Goal: Task Accomplishment & Management: Manage account settings

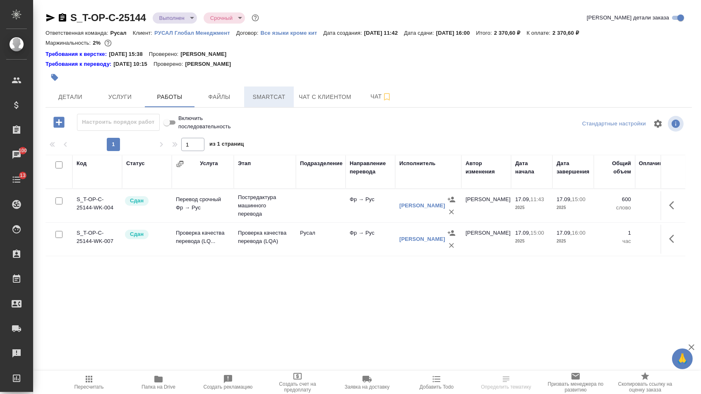
click at [246, 98] on button "Smartcat" at bounding box center [269, 96] width 50 height 21
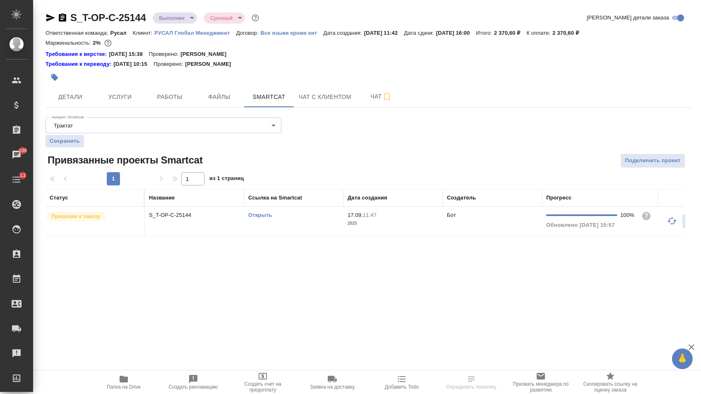
click at [262, 218] on link "Открыть" at bounding box center [260, 215] width 24 height 6
click at [109, 102] on span "Услуги" at bounding box center [120, 97] width 40 height 10
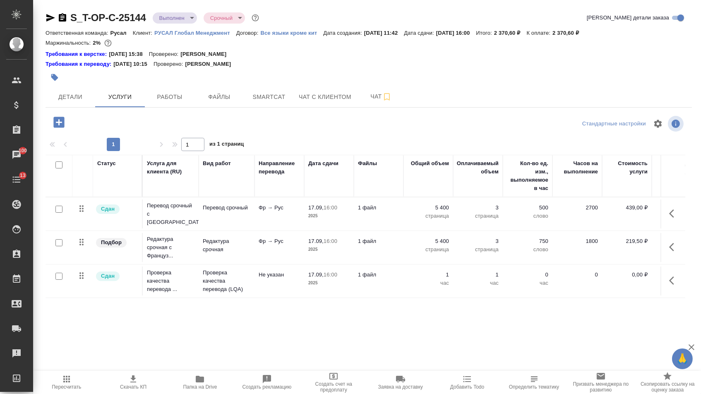
click at [57, 279] on input "checkbox" at bounding box center [58, 276] width 7 height 7
checkbox input "true"
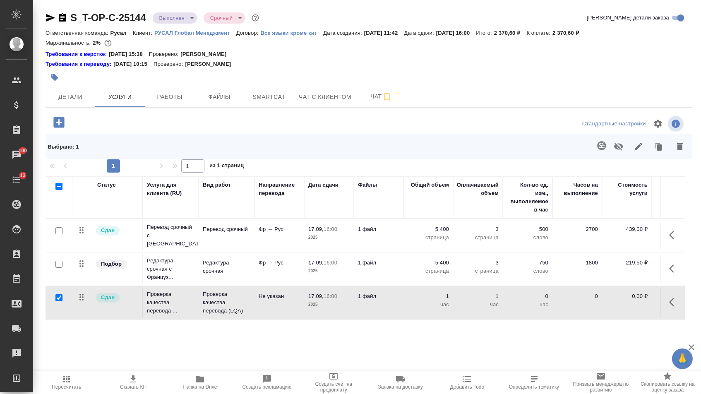
click at [614, 147] on icon "button" at bounding box center [619, 147] width 10 height 10
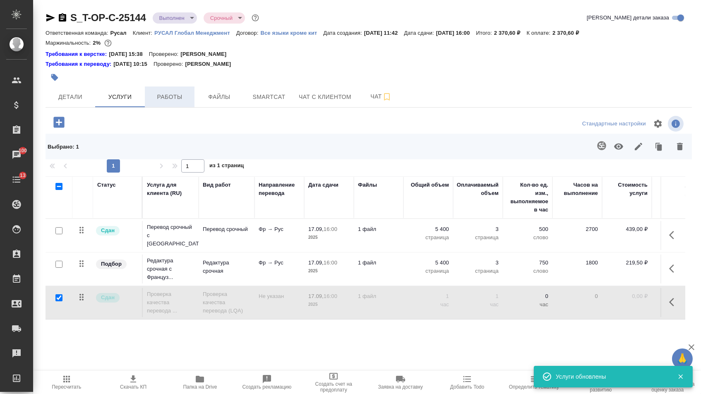
click at [184, 100] on span "Работы" at bounding box center [170, 97] width 40 height 10
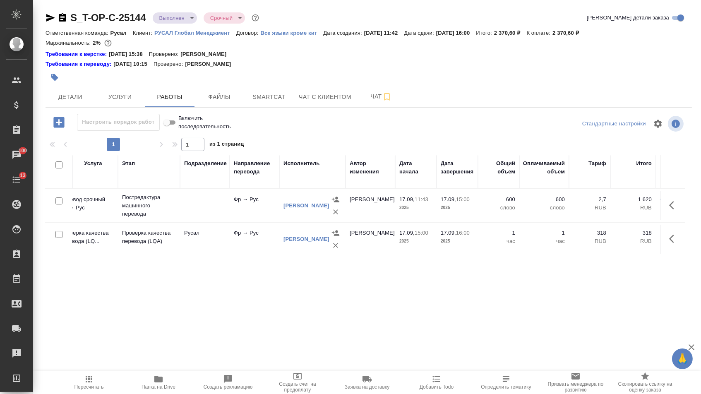
scroll to position [0, 94]
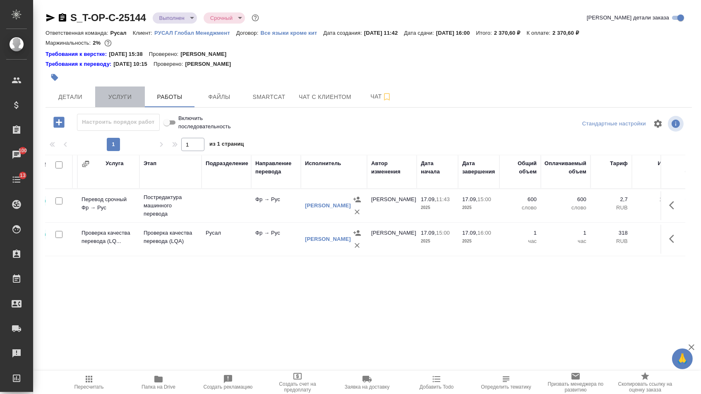
click at [133, 96] on span "Услуги" at bounding box center [120, 97] width 40 height 10
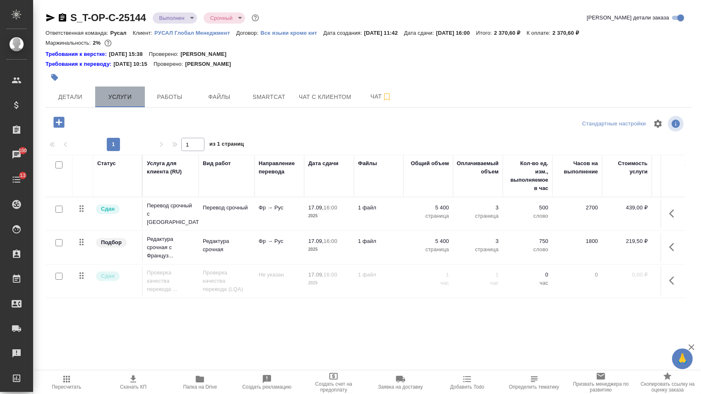
click at [98, 101] on button "Услуги" at bounding box center [120, 96] width 50 height 21
click at [84, 101] on span "Детали" at bounding box center [70, 97] width 40 height 10
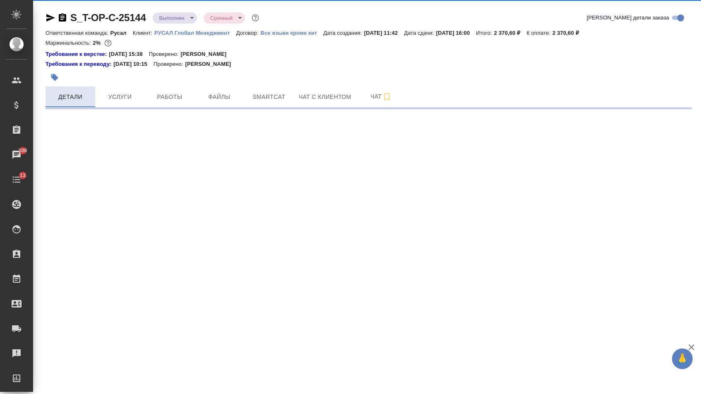
select select "RU"
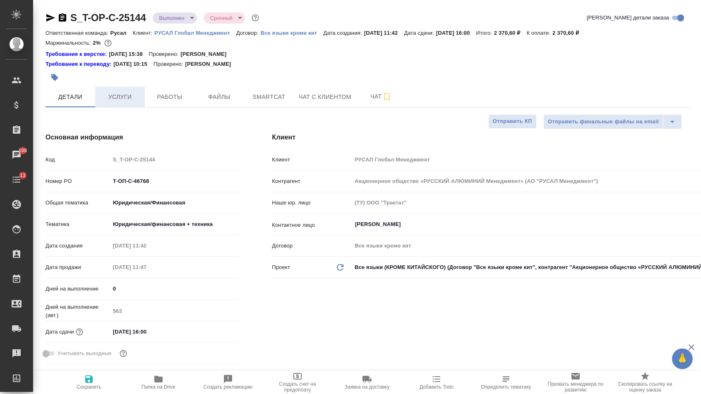
type textarea "x"
click at [115, 96] on span "Услуги" at bounding box center [120, 97] width 40 height 10
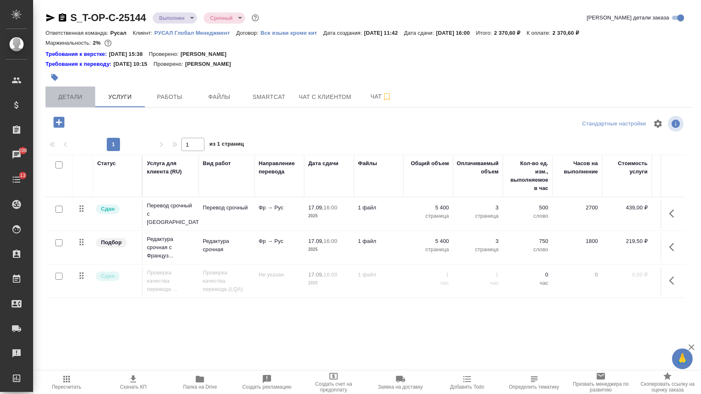
click at [76, 95] on span "Детали" at bounding box center [70, 97] width 40 height 10
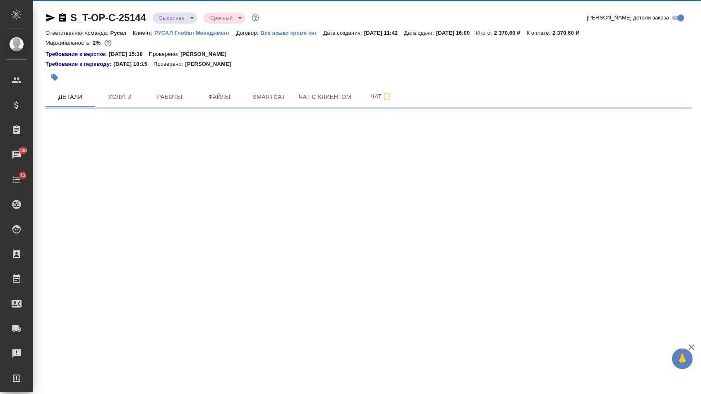
select select "RU"
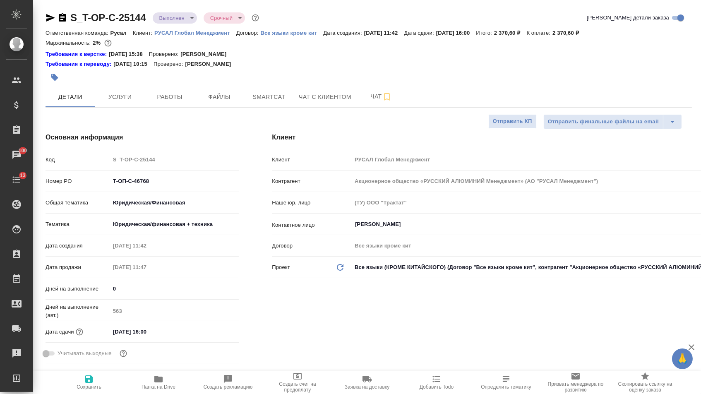
type textarea "x"
click at [158, 380] on icon "button" at bounding box center [158, 379] width 8 height 7
type textarea "x"
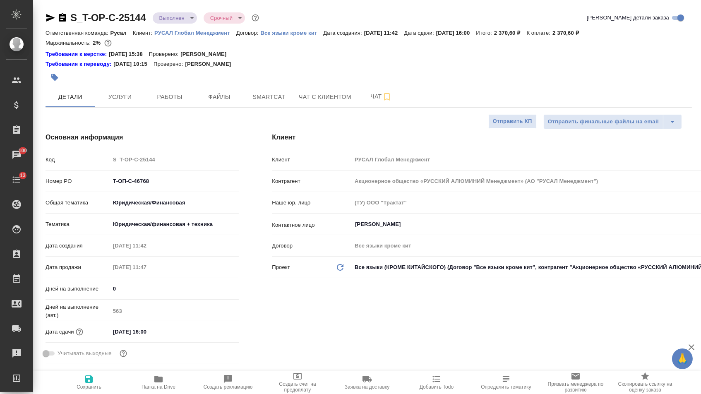
type textarea "x"
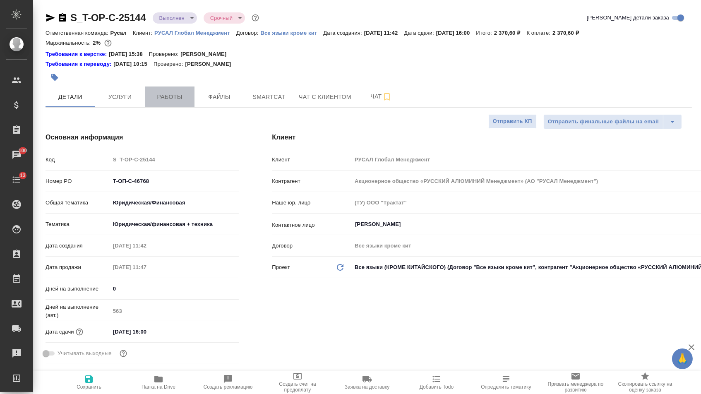
click at [180, 96] on span "Работы" at bounding box center [170, 97] width 40 height 10
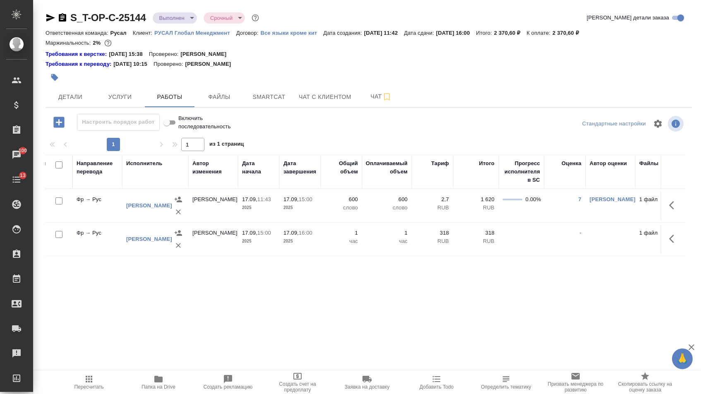
scroll to position [0, 276]
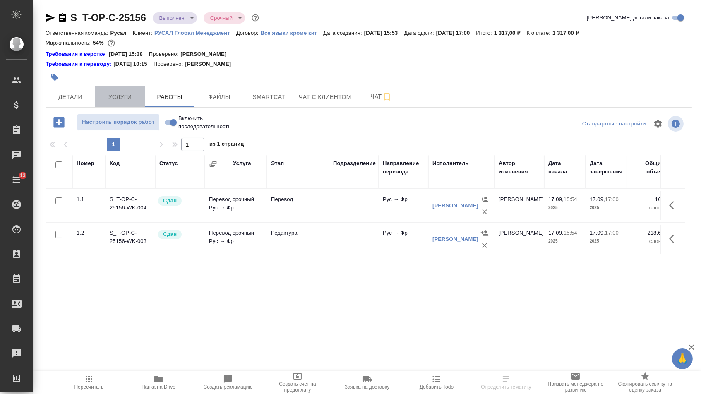
click at [133, 101] on span "Услуги" at bounding box center [120, 97] width 40 height 10
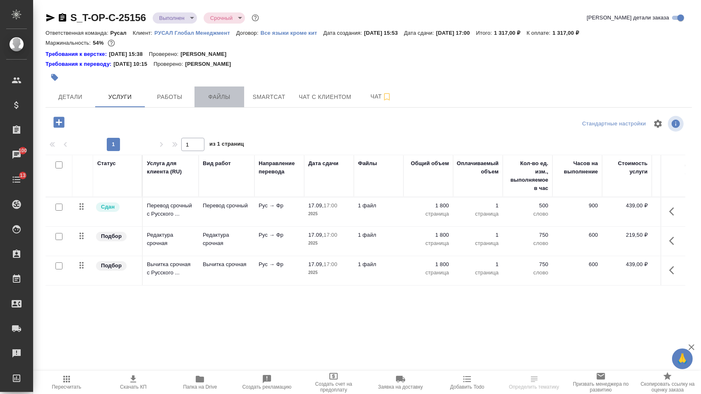
click at [219, 96] on span "Файлы" at bounding box center [219, 97] width 40 height 10
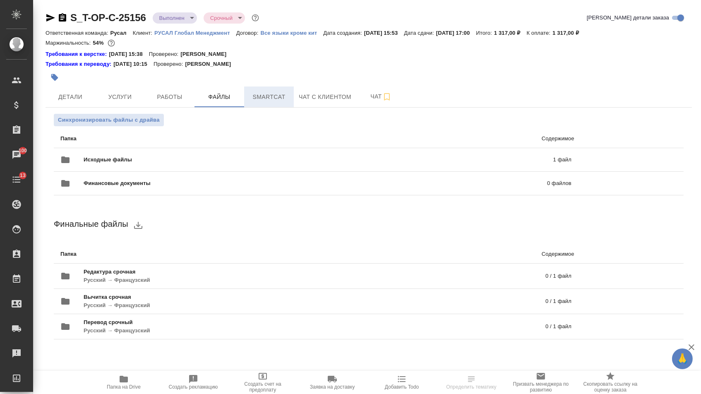
click at [257, 98] on span "Smartcat" at bounding box center [269, 97] width 40 height 10
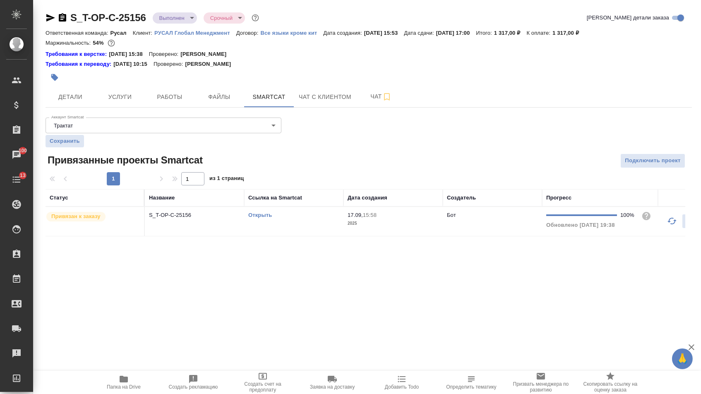
click at [265, 218] on link "Открыть" at bounding box center [260, 215] width 24 height 6
click at [118, 98] on span "Услуги" at bounding box center [120, 97] width 40 height 10
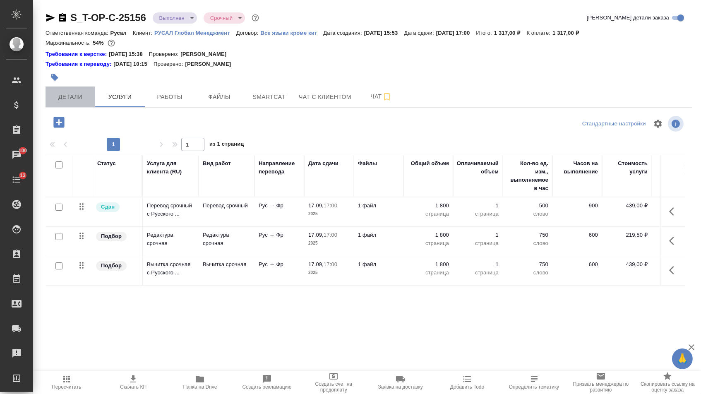
click at [86, 89] on button "Детали" at bounding box center [71, 96] width 50 height 21
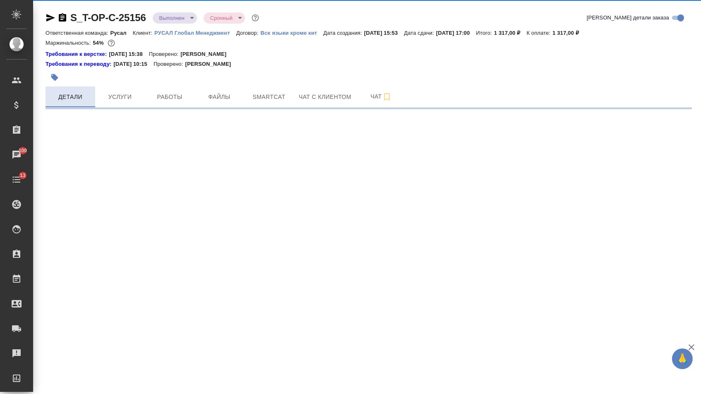
select select "RU"
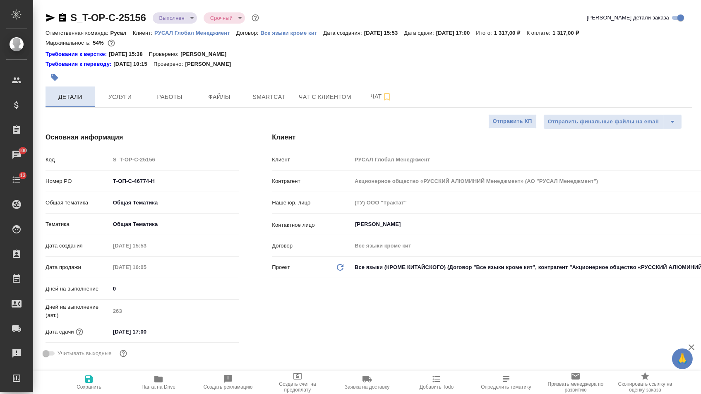
type textarea "x"
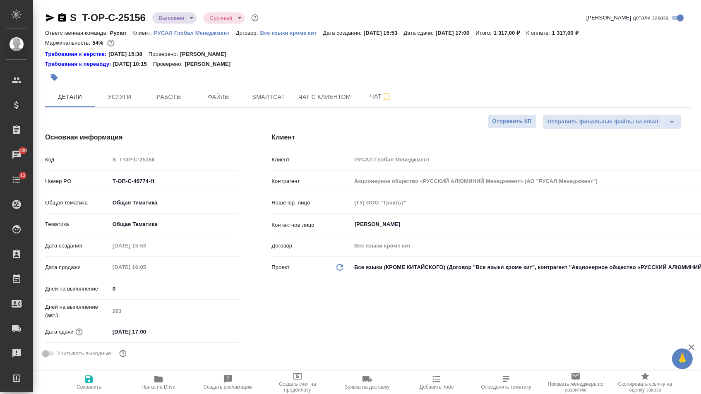
type textarea "x"
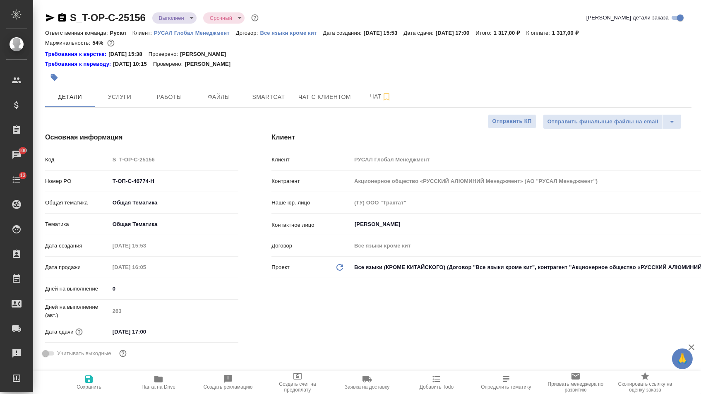
type textarea "x"
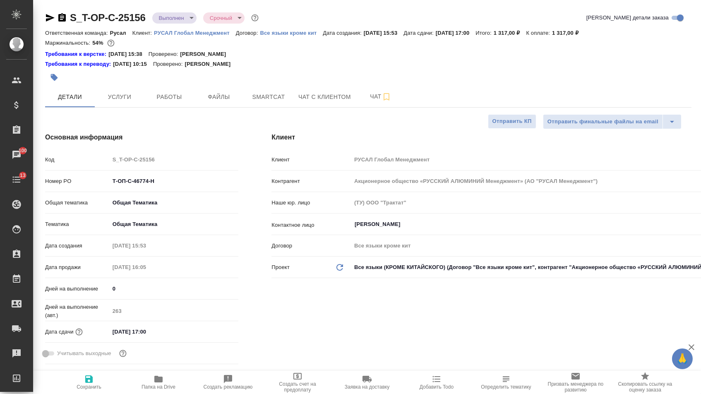
type textarea "x"
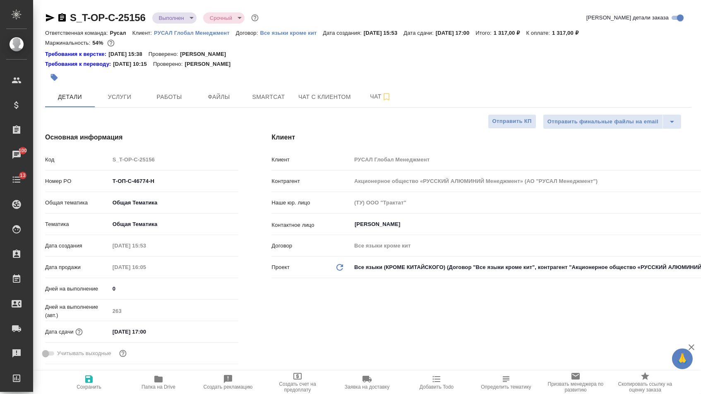
type textarea "x"
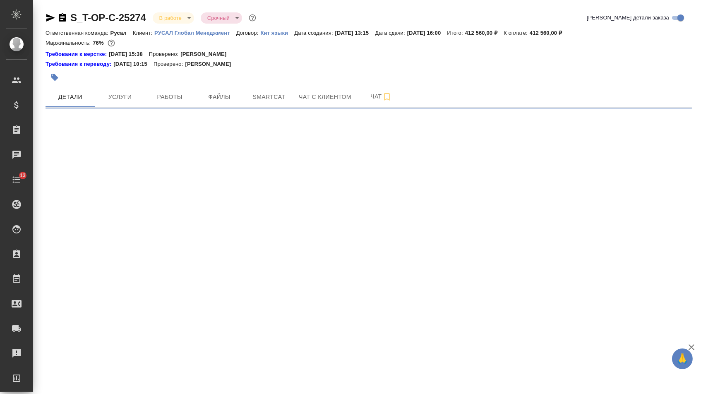
select select "RU"
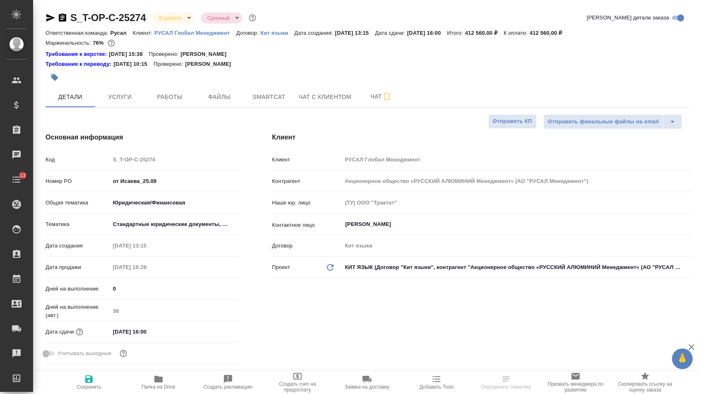
type textarea "x"
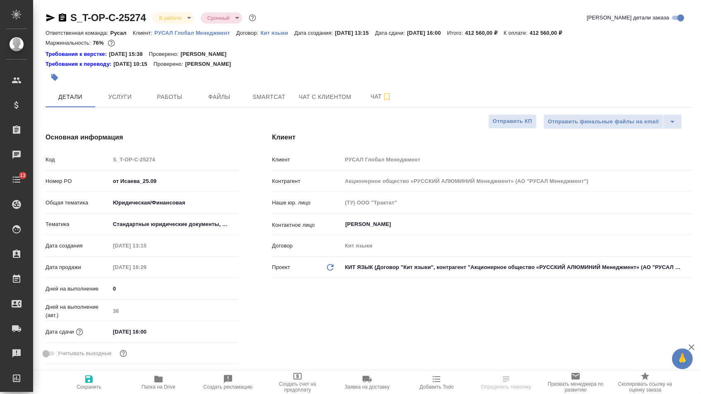
type textarea "x"
click at [49, 14] on icon "button" at bounding box center [49, 18] width 10 height 10
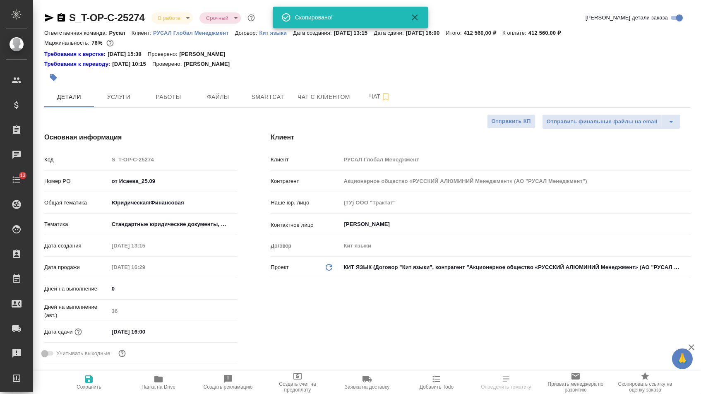
type textarea "x"
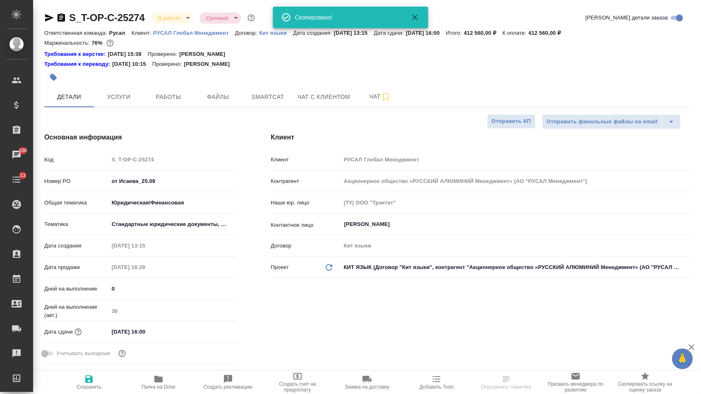
type textarea "x"
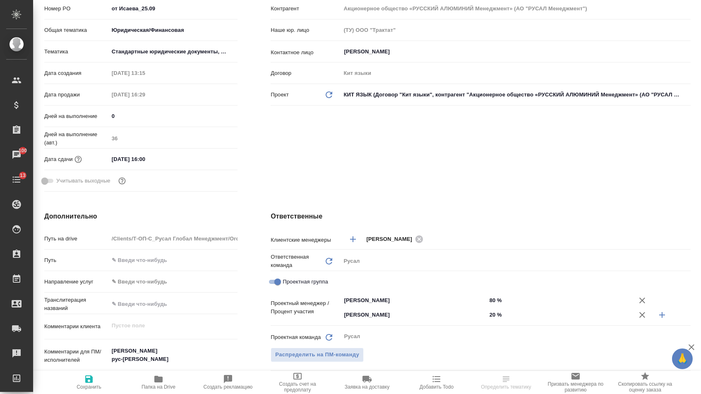
scroll to position [274, 1]
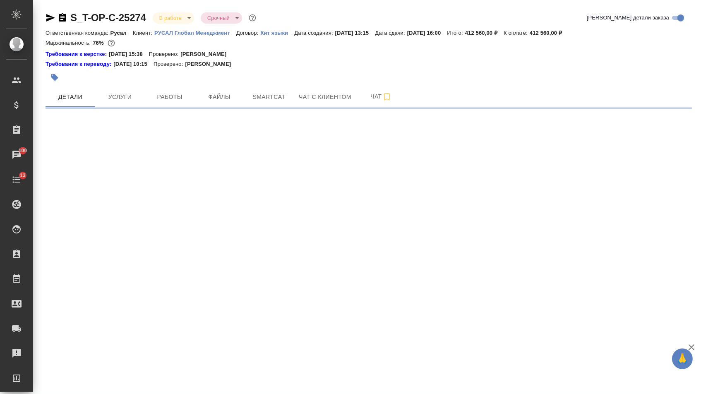
select select "RU"
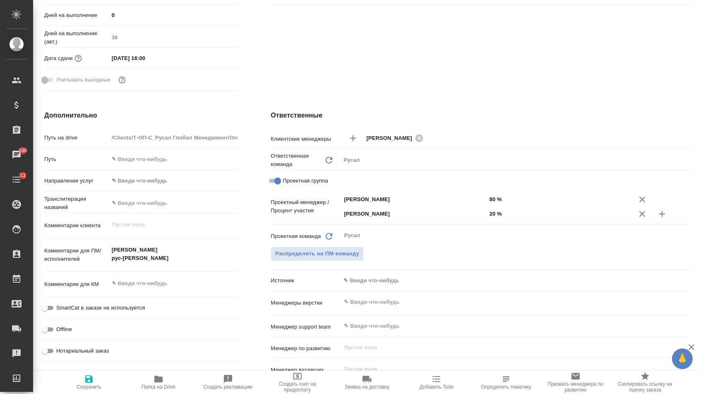
scroll to position [0, 0]
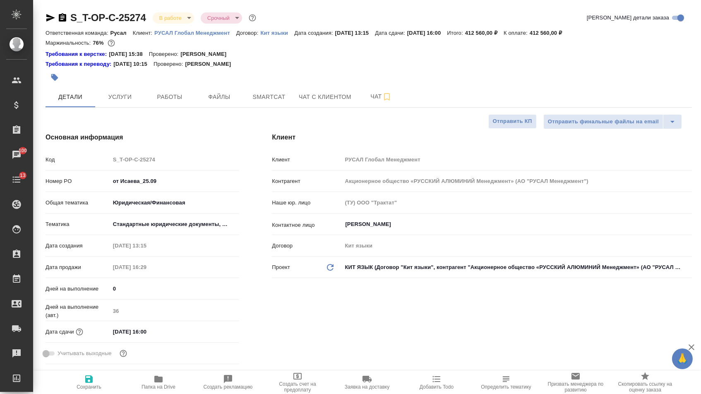
type textarea "x"
click at [121, 98] on span "Услуги" at bounding box center [120, 97] width 40 height 10
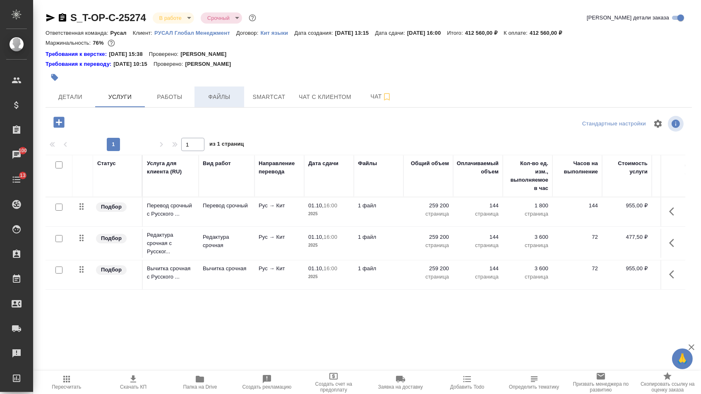
click at [235, 102] on span "Файлы" at bounding box center [219, 97] width 40 height 10
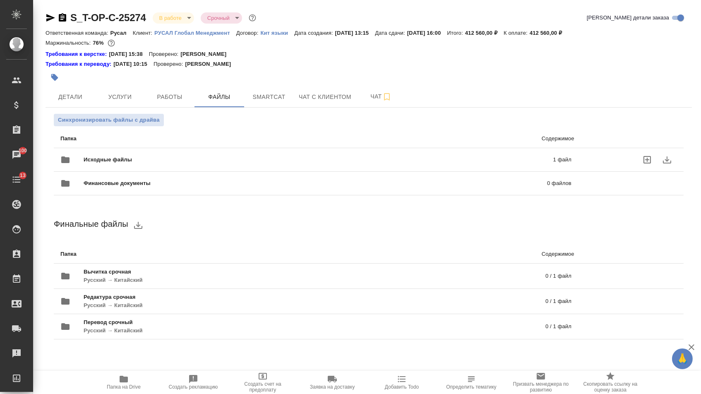
click at [200, 164] on span "Исходные файлы" at bounding box center [213, 160] width 259 height 8
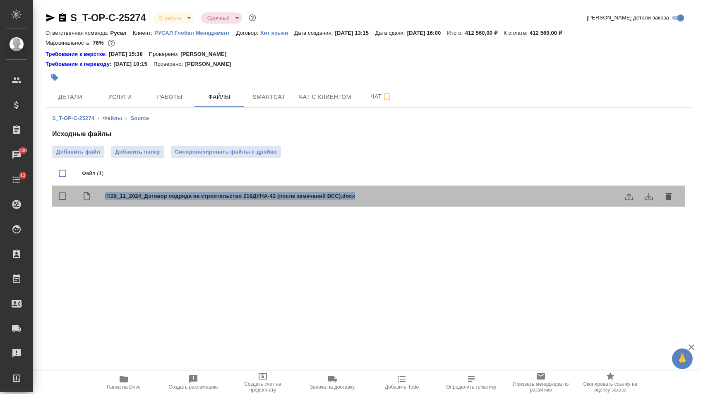
drag, startPoint x: 106, startPoint y: 200, endPoint x: 377, endPoint y: 203, distance: 271.4
click at [377, 200] on span "!!!29_11_2024_Договор подряда на строительство 219ДУНА-42 (после замечаний ВСС)…" at bounding box center [385, 196] width 560 height 8
checkbox input "true"
copy span "!!!29_11_2024_Договор подряда на строительство 219ДУНА-42 (после замечаний ВСС)…"
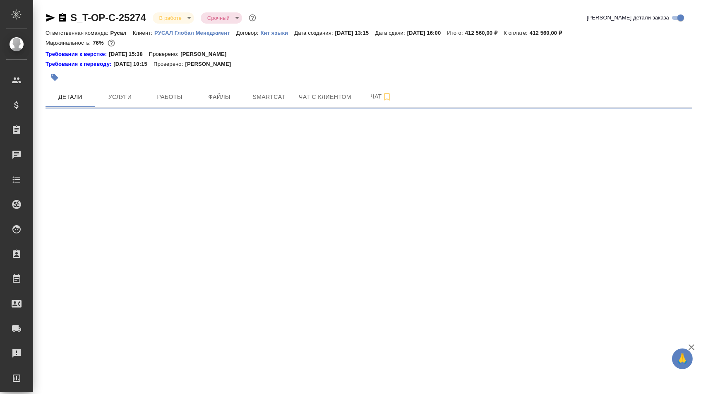
select select "RU"
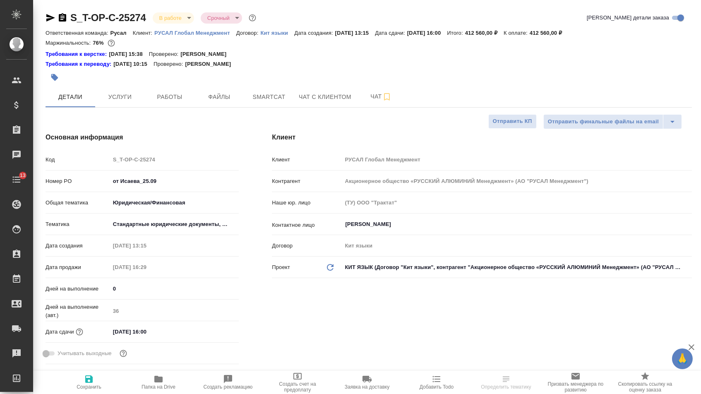
type textarea "x"
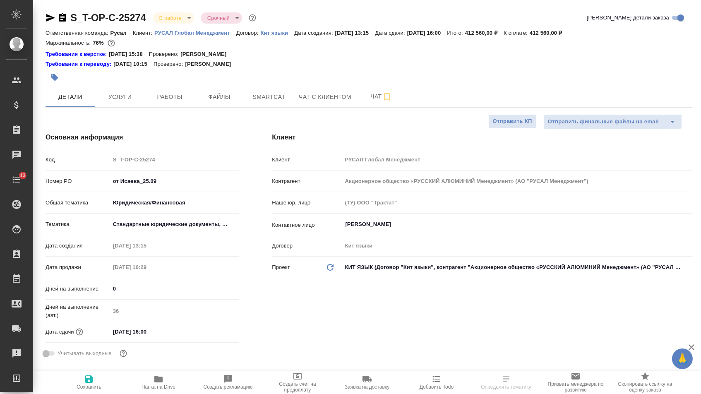
type textarea "x"
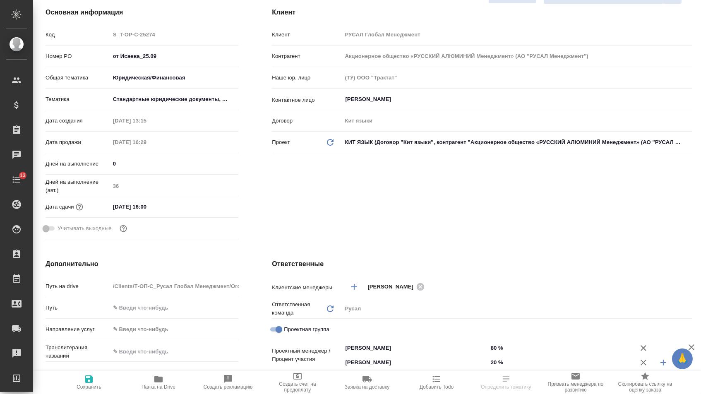
scroll to position [244, 0]
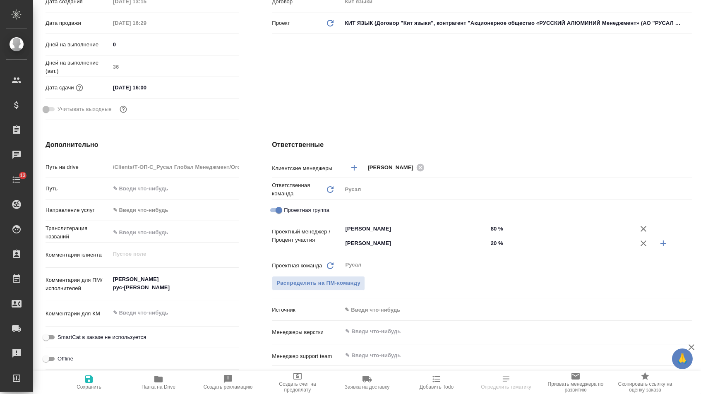
type textarea "x"
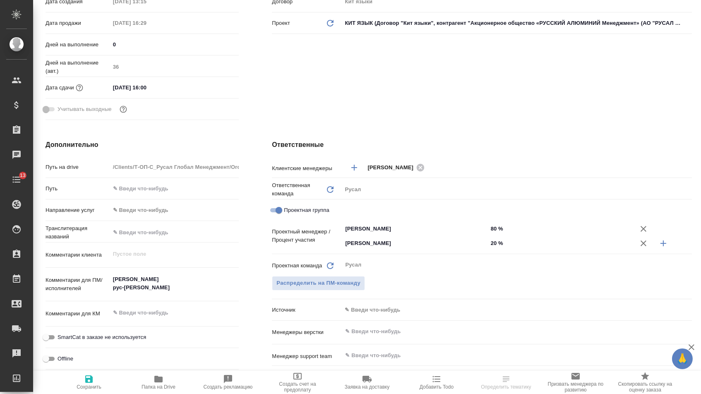
type textarea "x"
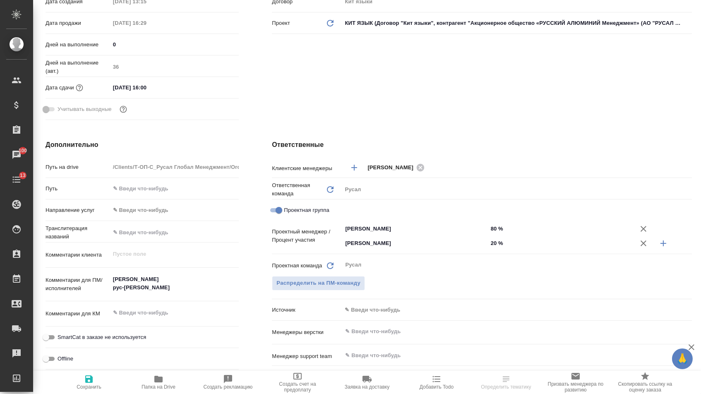
type textarea "x"
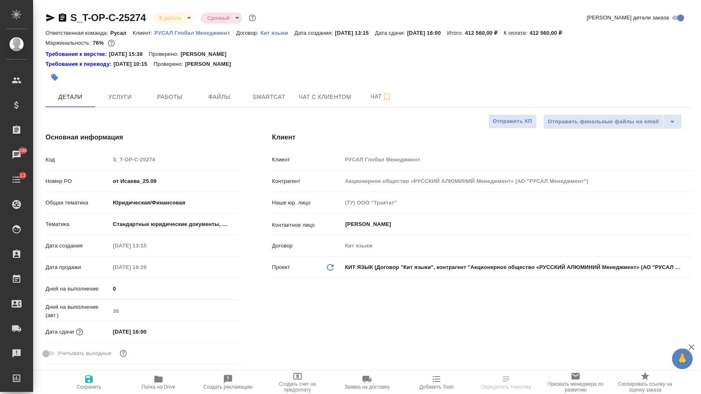
scroll to position [0, 0]
click at [274, 83] on div at bounding box center [261, 77] width 431 height 18
click at [274, 96] on span "Smartcat" at bounding box center [269, 97] width 40 height 10
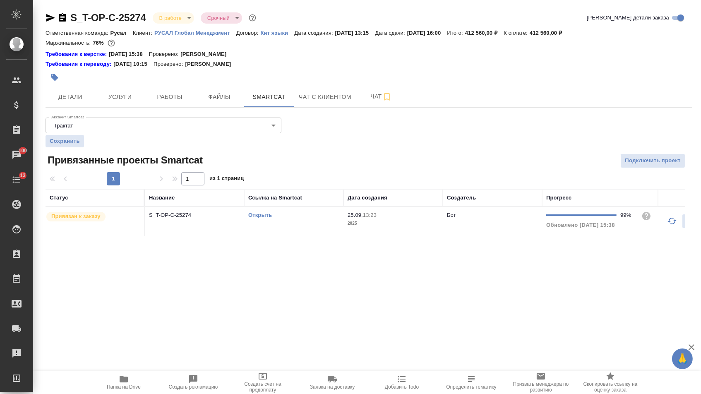
click at [671, 226] on icon "button" at bounding box center [672, 221] width 10 height 10
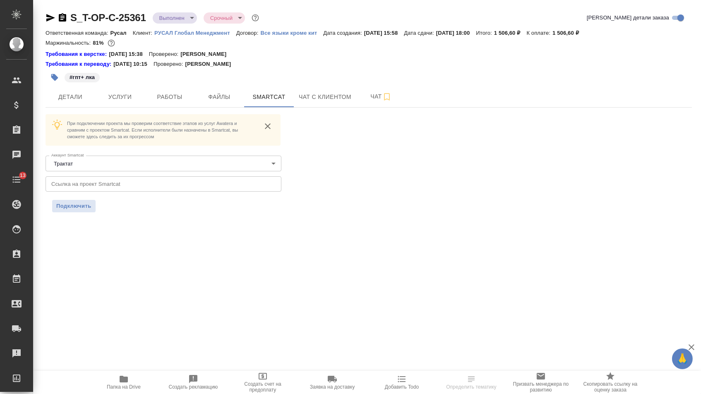
click at [116, 381] on span "Папка на Drive" at bounding box center [124, 382] width 60 height 16
click at [83, 99] on span "Детали" at bounding box center [70, 97] width 40 height 10
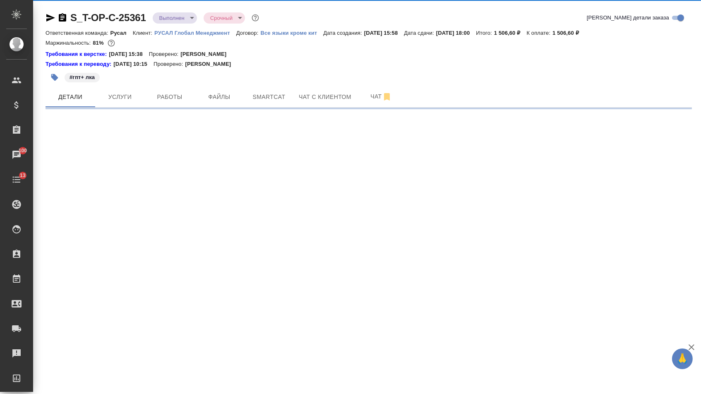
select select "RU"
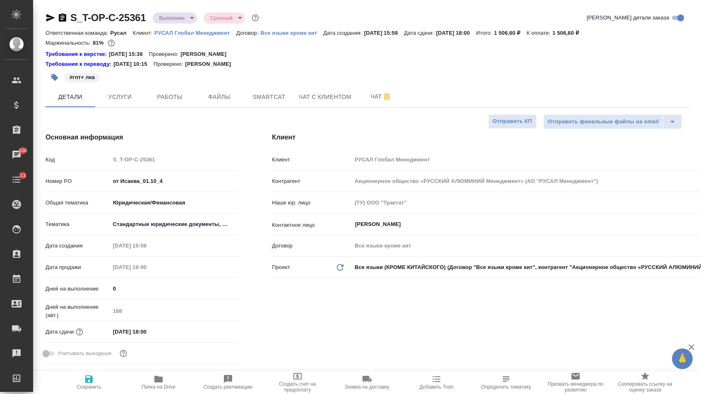
type textarea "x"
